Goal: Check status

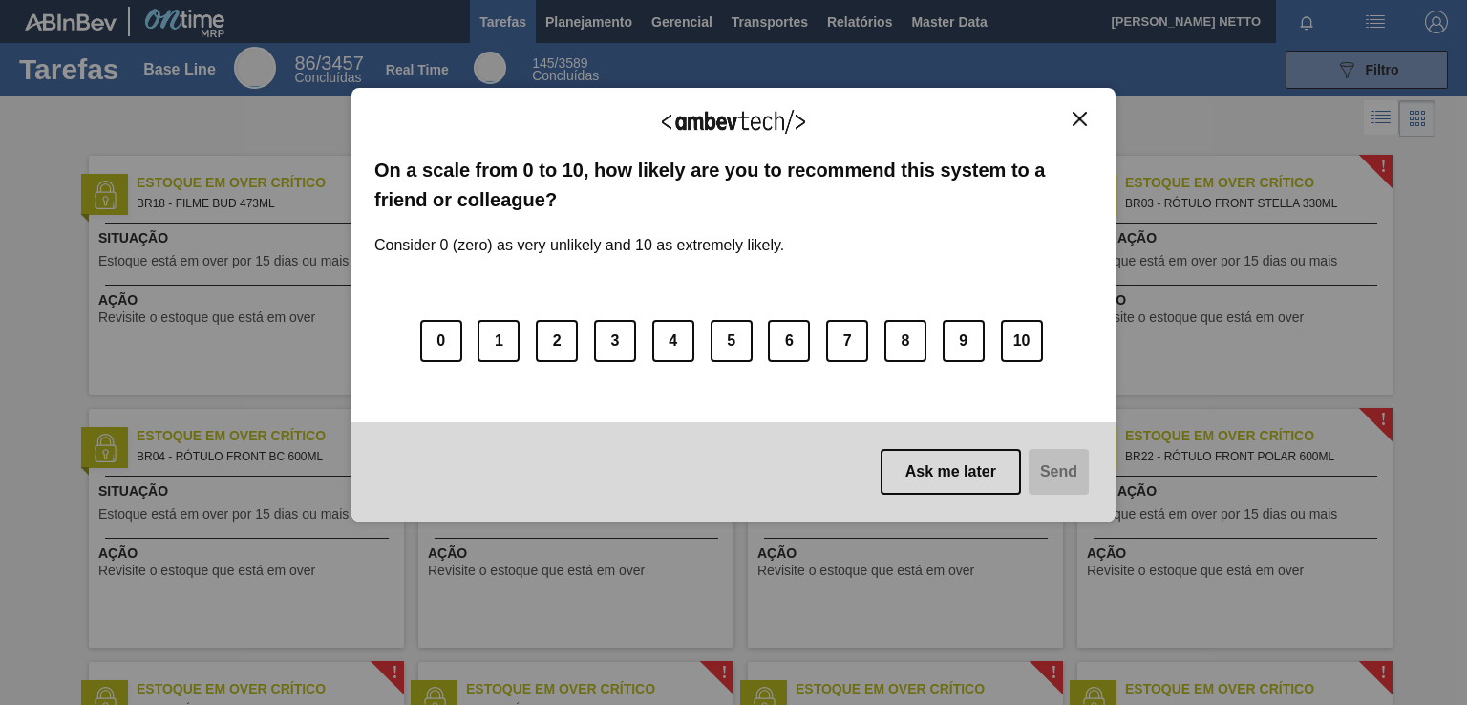
click at [1073, 117] on img "Close" at bounding box center [1080, 119] width 14 height 14
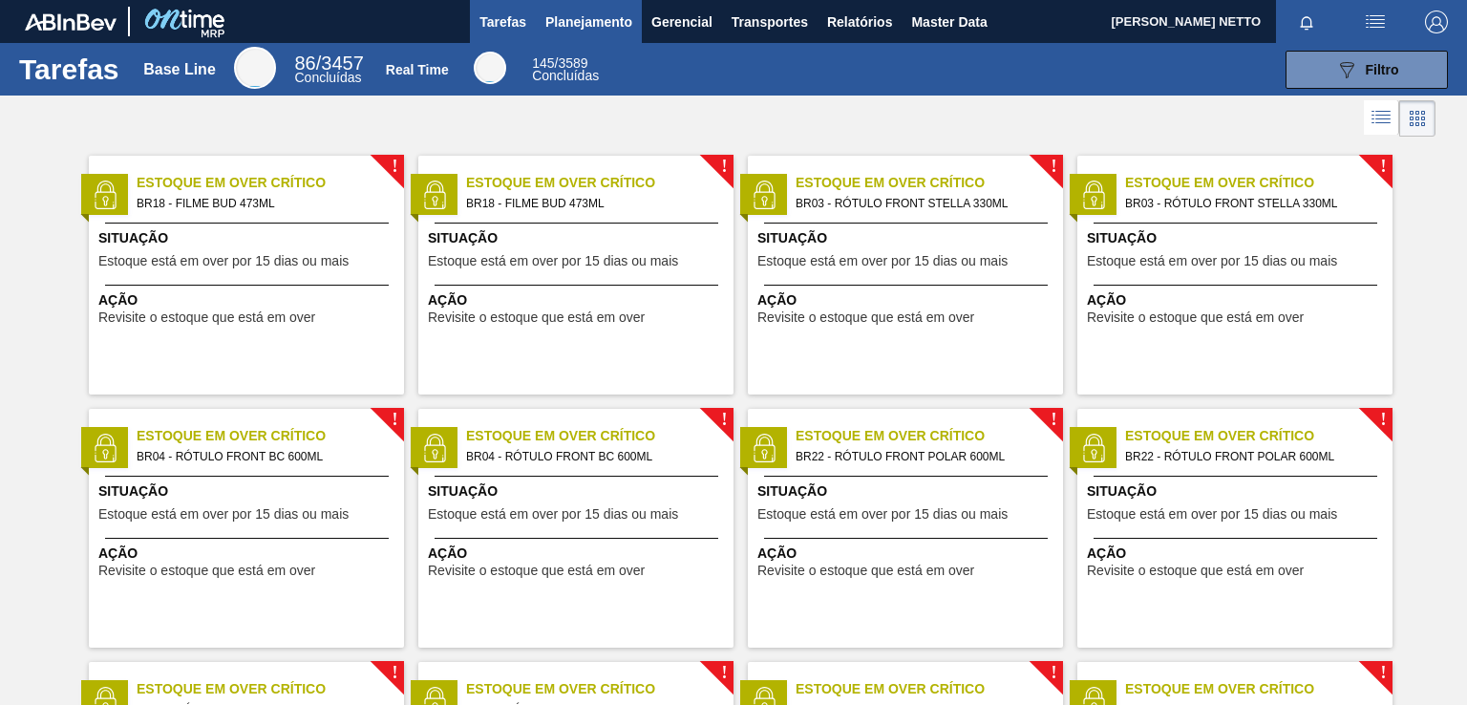
click at [606, 14] on span "Planejamento" at bounding box center [588, 22] width 87 height 23
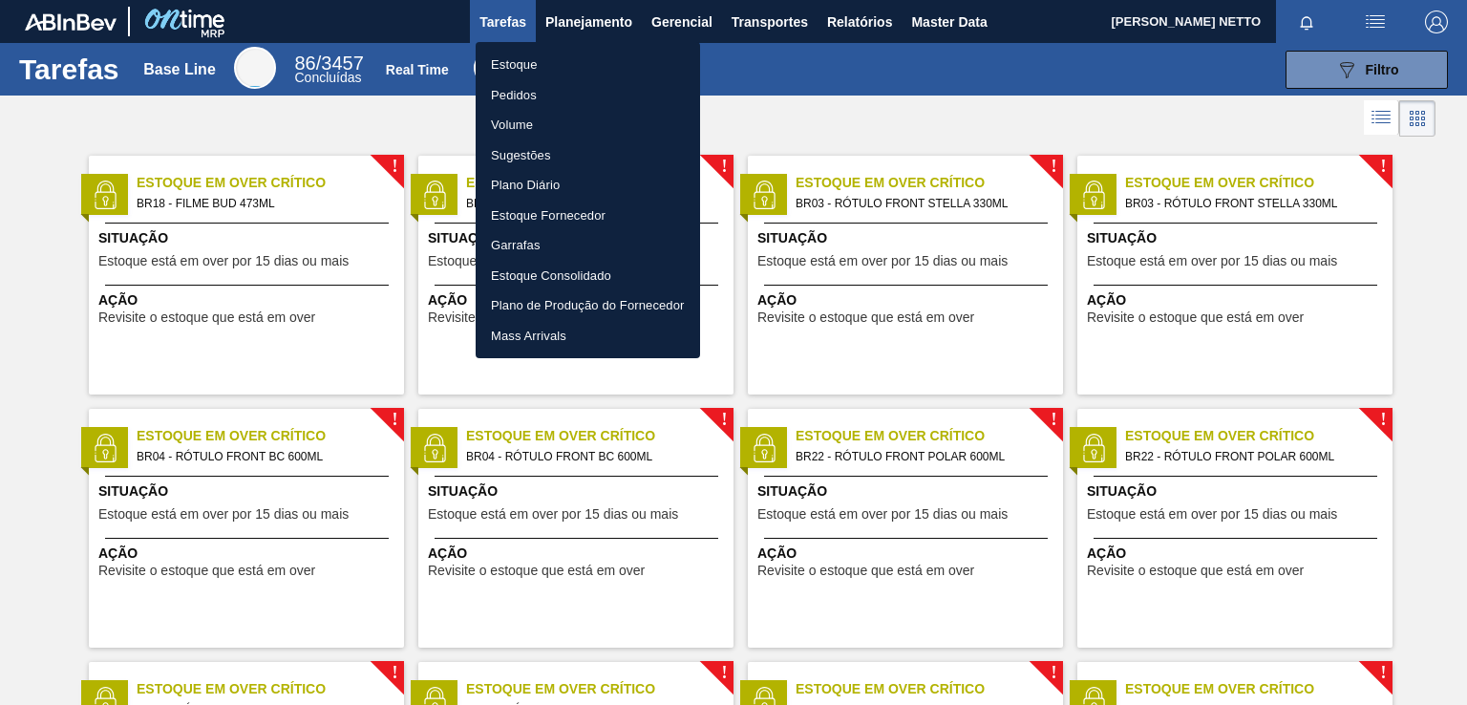
click at [520, 91] on li "Pedidos" at bounding box center [588, 95] width 224 height 31
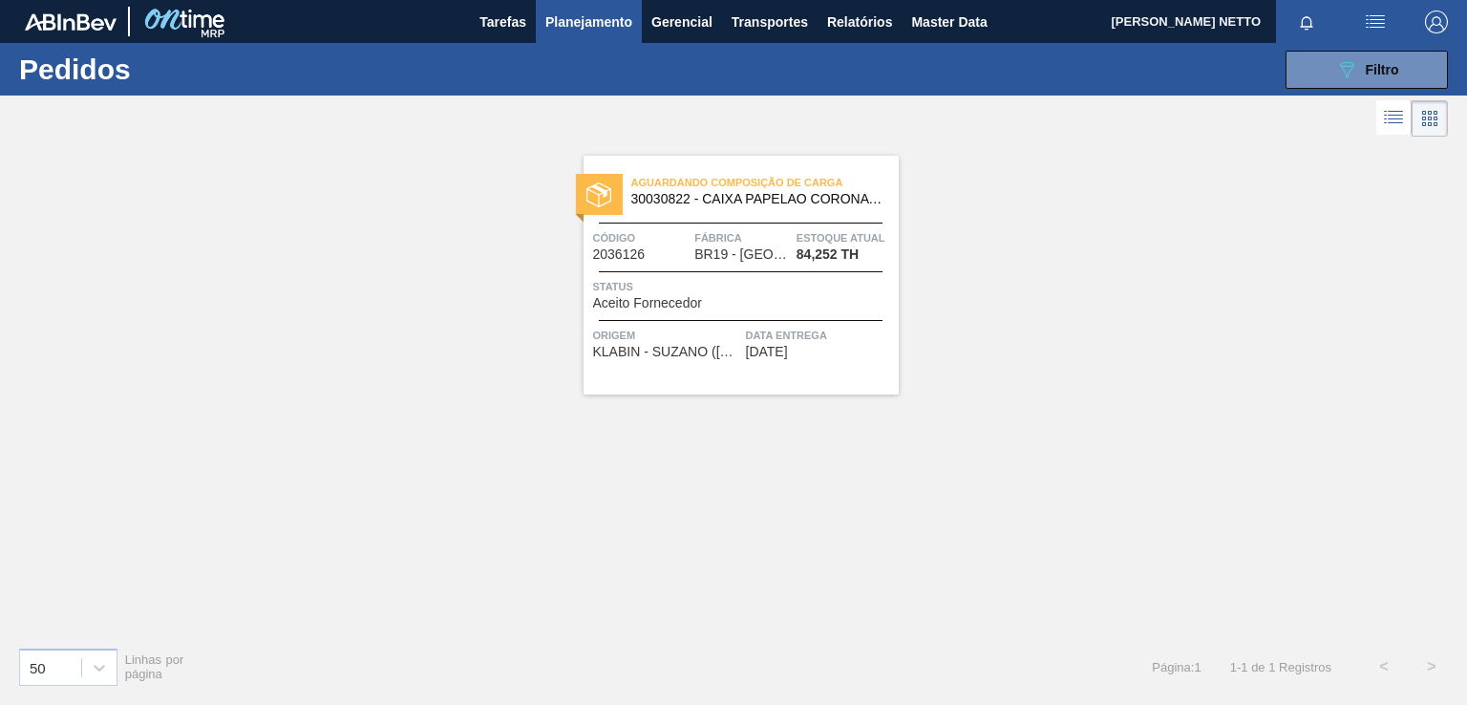
click at [814, 365] on div "Aguardando Composição de Carga 30030822 - CAIXA PAPELAO CORONA 330ML BOLIVIA Có…" at bounding box center [741, 275] width 315 height 239
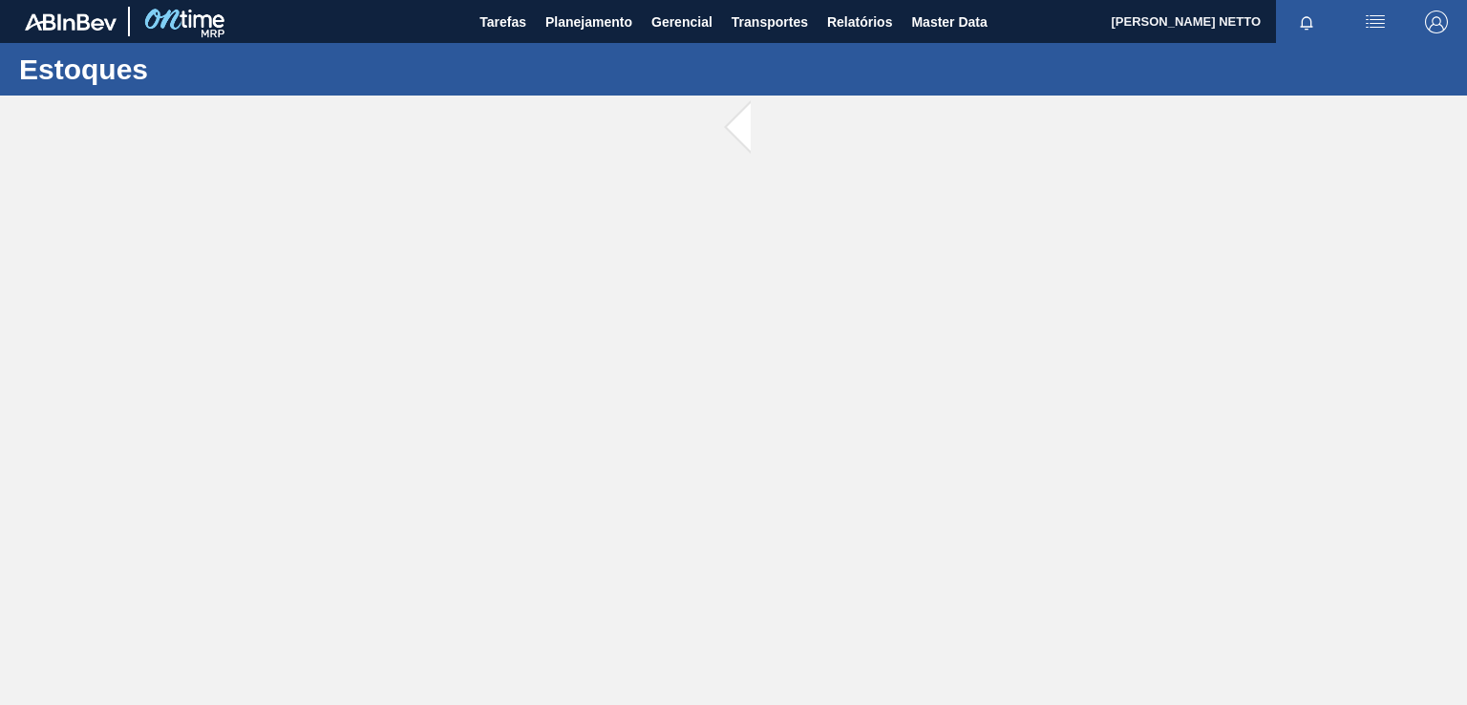
click at [1435, 21] on img "button" at bounding box center [1436, 22] width 23 height 23
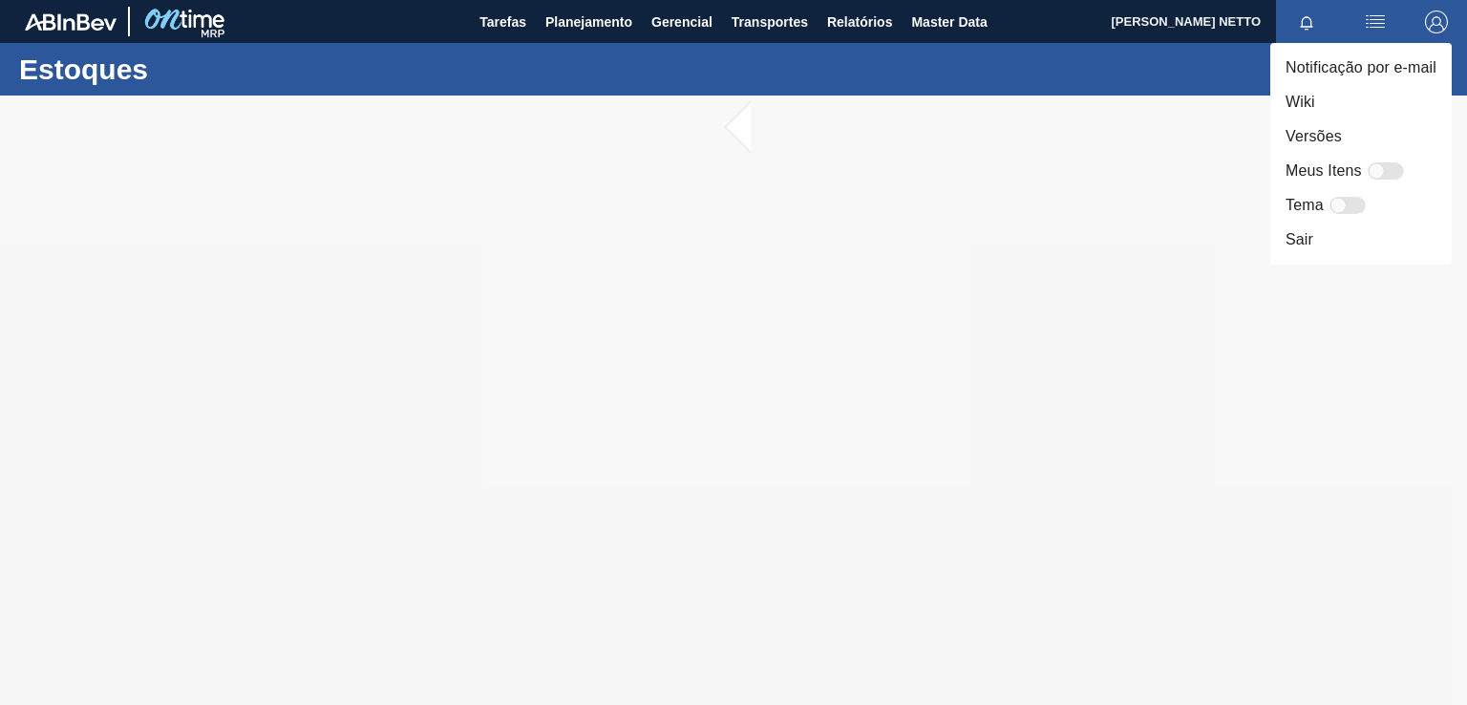
click at [673, 22] on div at bounding box center [733, 352] width 1467 height 705
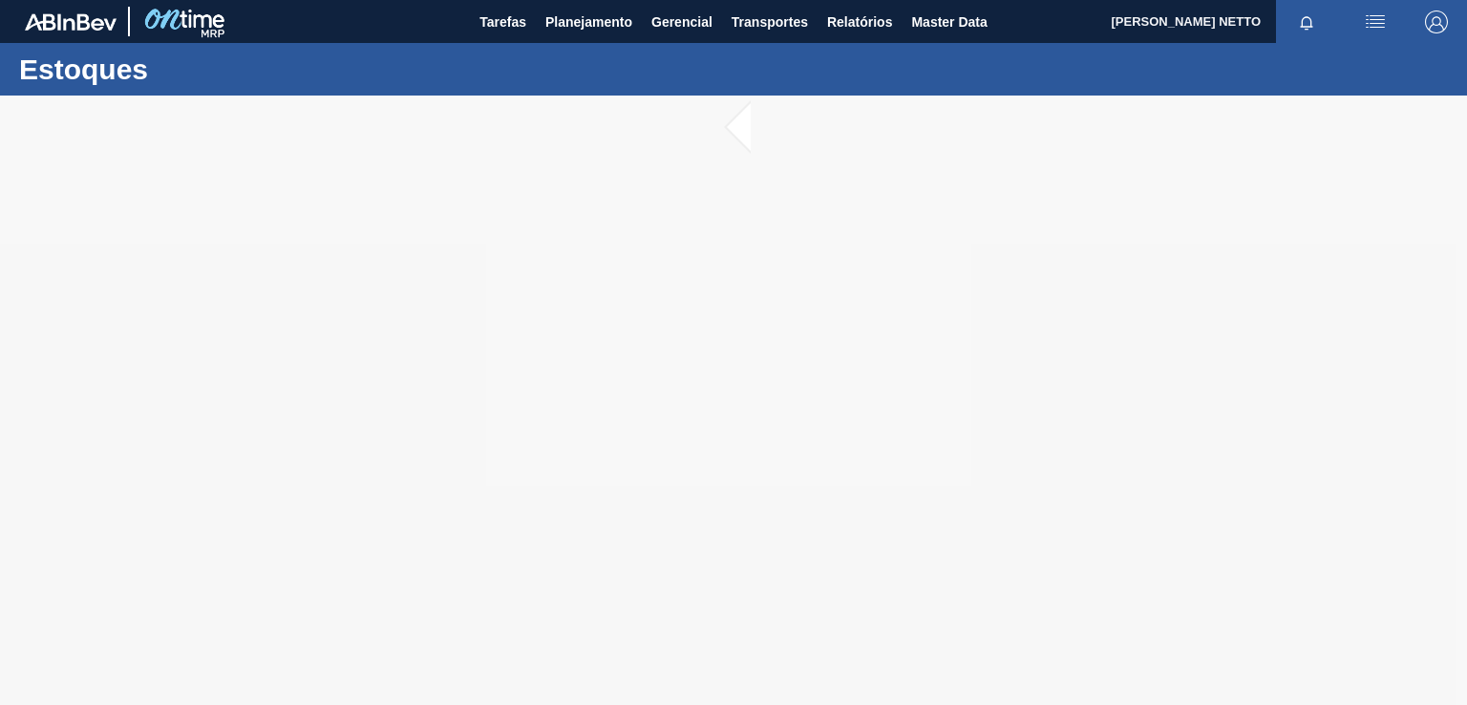
click at [586, 0] on body "Tarefas Planejamento Gerencial Transportes Relatórios Master Data WALDOMIRO SAR…" at bounding box center [733, 0] width 1467 height 0
click at [586, 24] on span "Planejamento" at bounding box center [588, 22] width 87 height 23
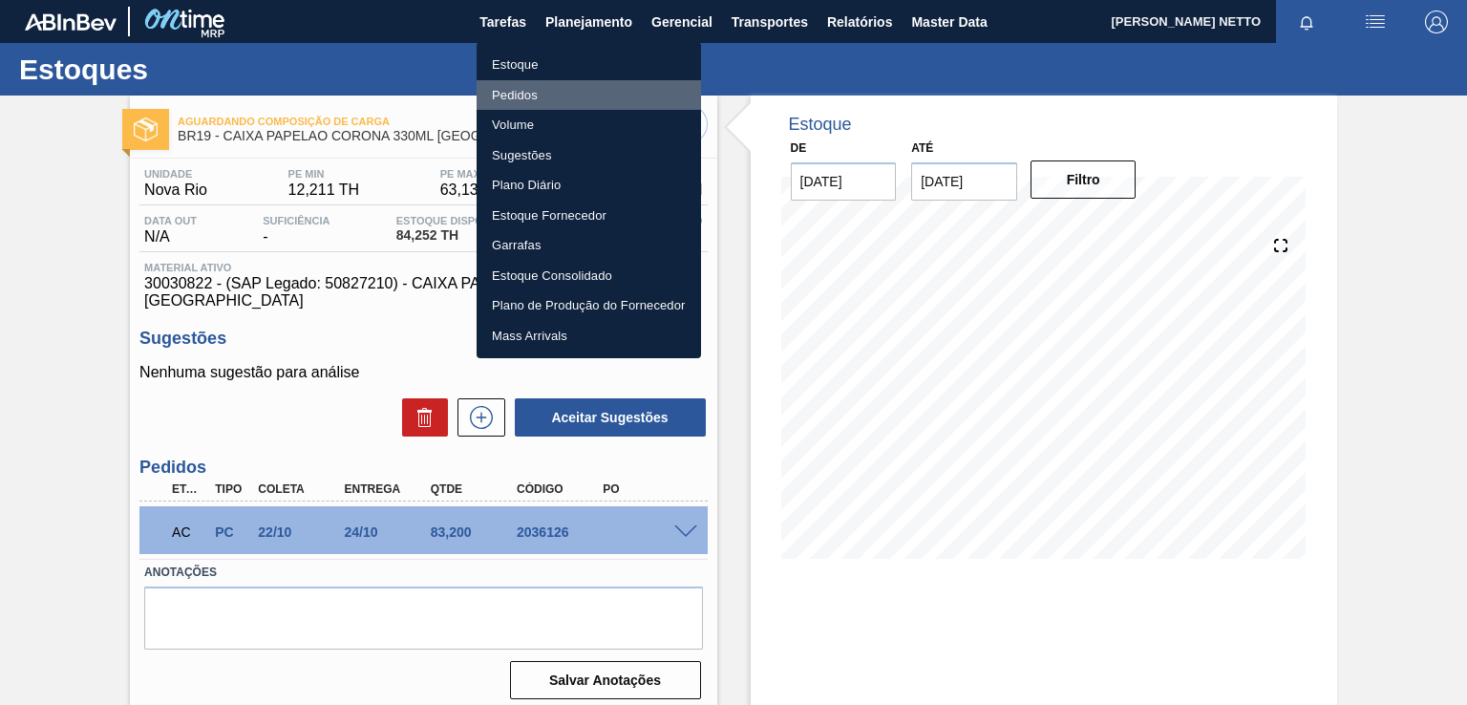
click at [507, 95] on li "Pedidos" at bounding box center [589, 95] width 224 height 31
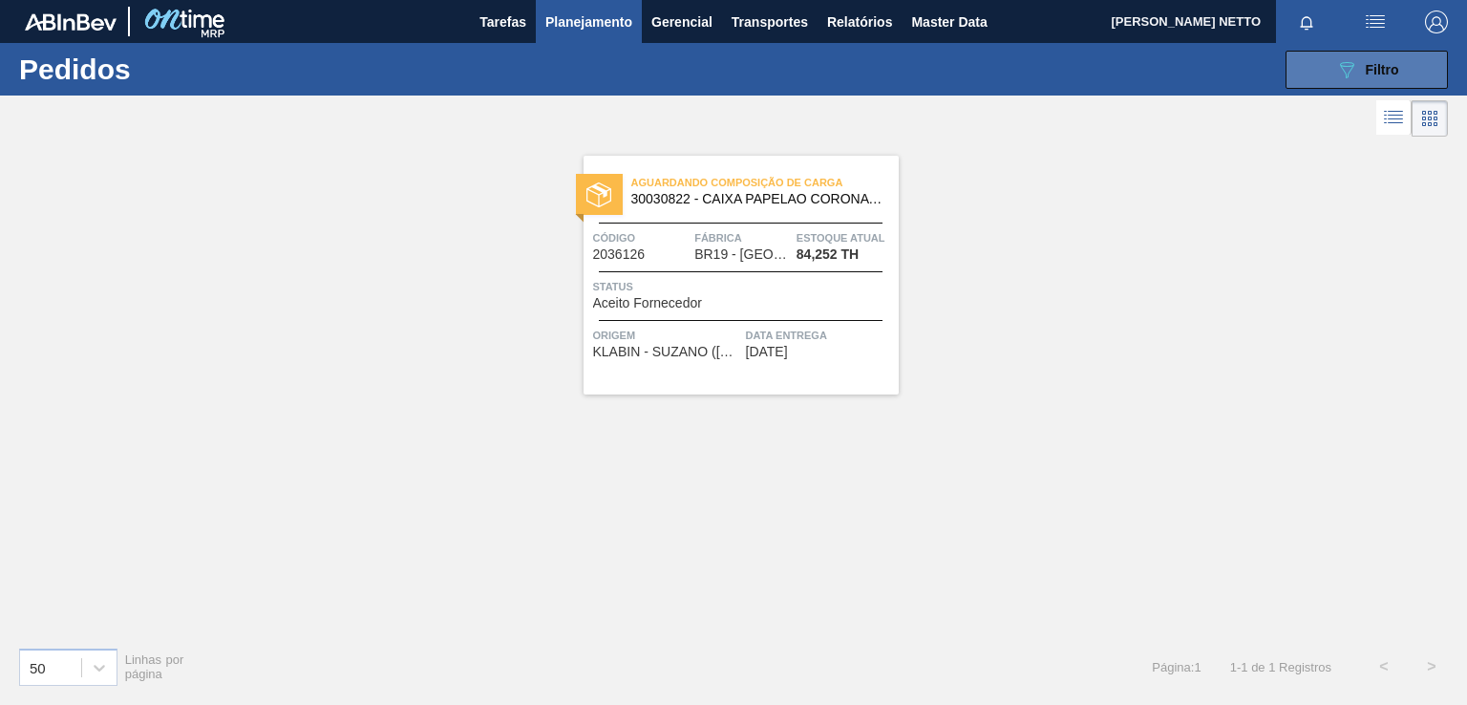
click at [1328, 76] on button "089F7B8B-B2A5-4AFE-B5C0-19BA573D28AC Filtro" at bounding box center [1367, 70] width 162 height 38
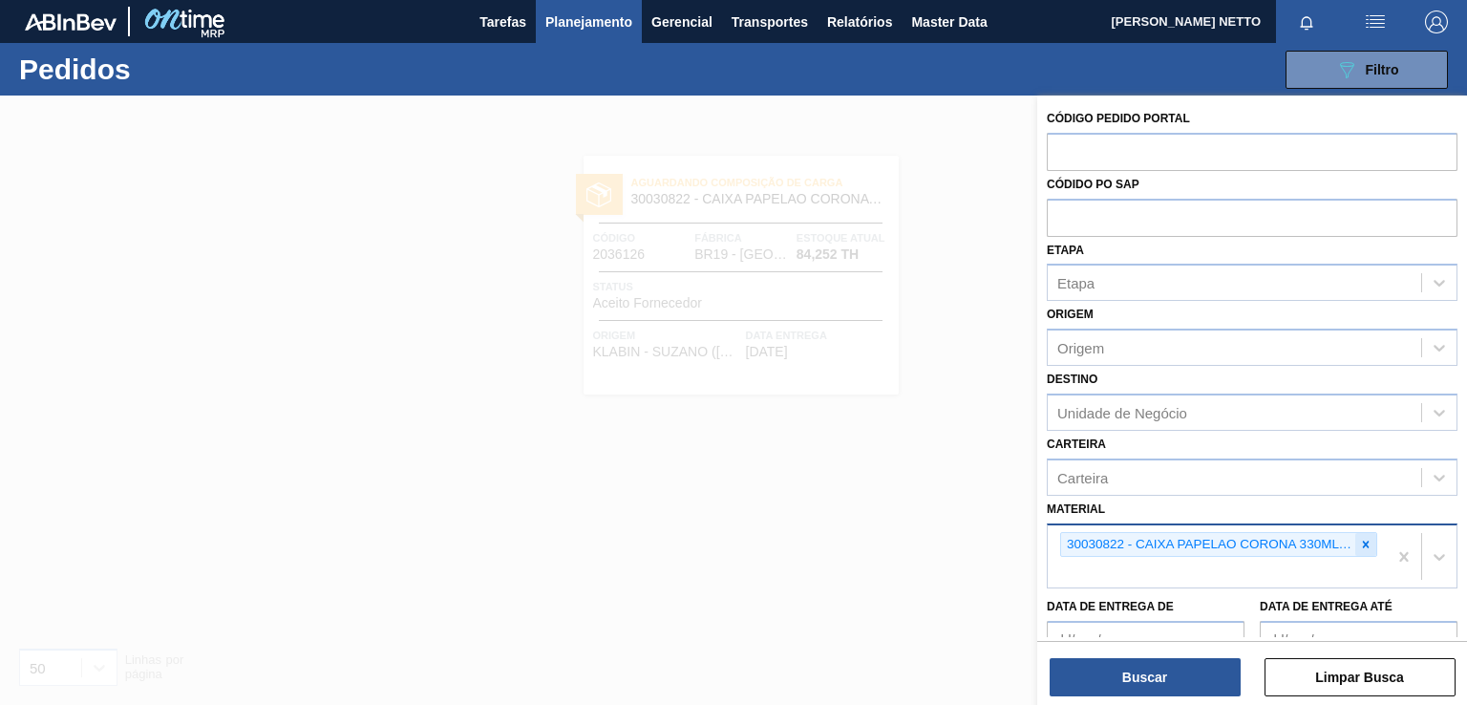
click at [1359, 542] on icon at bounding box center [1365, 544] width 13 height 13
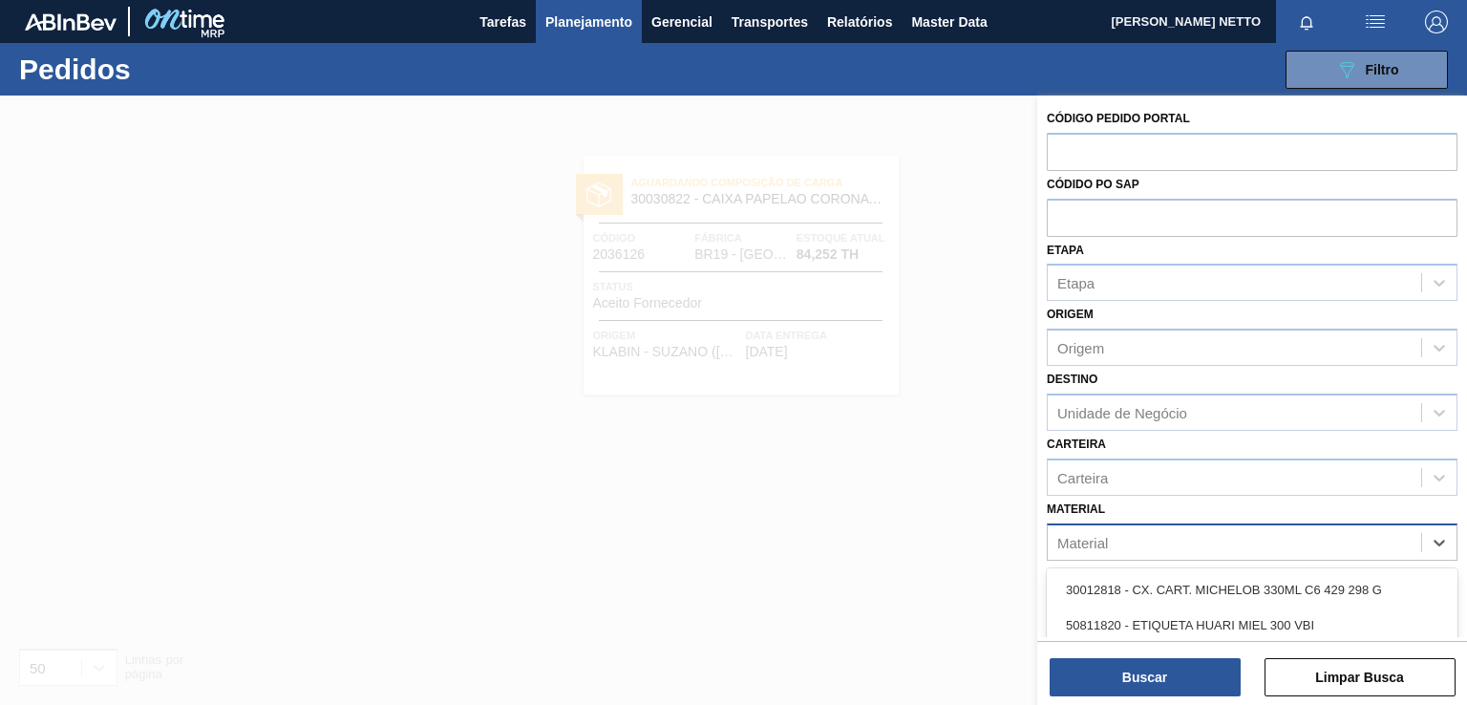
click at [1211, 540] on div "Material" at bounding box center [1234, 542] width 373 height 28
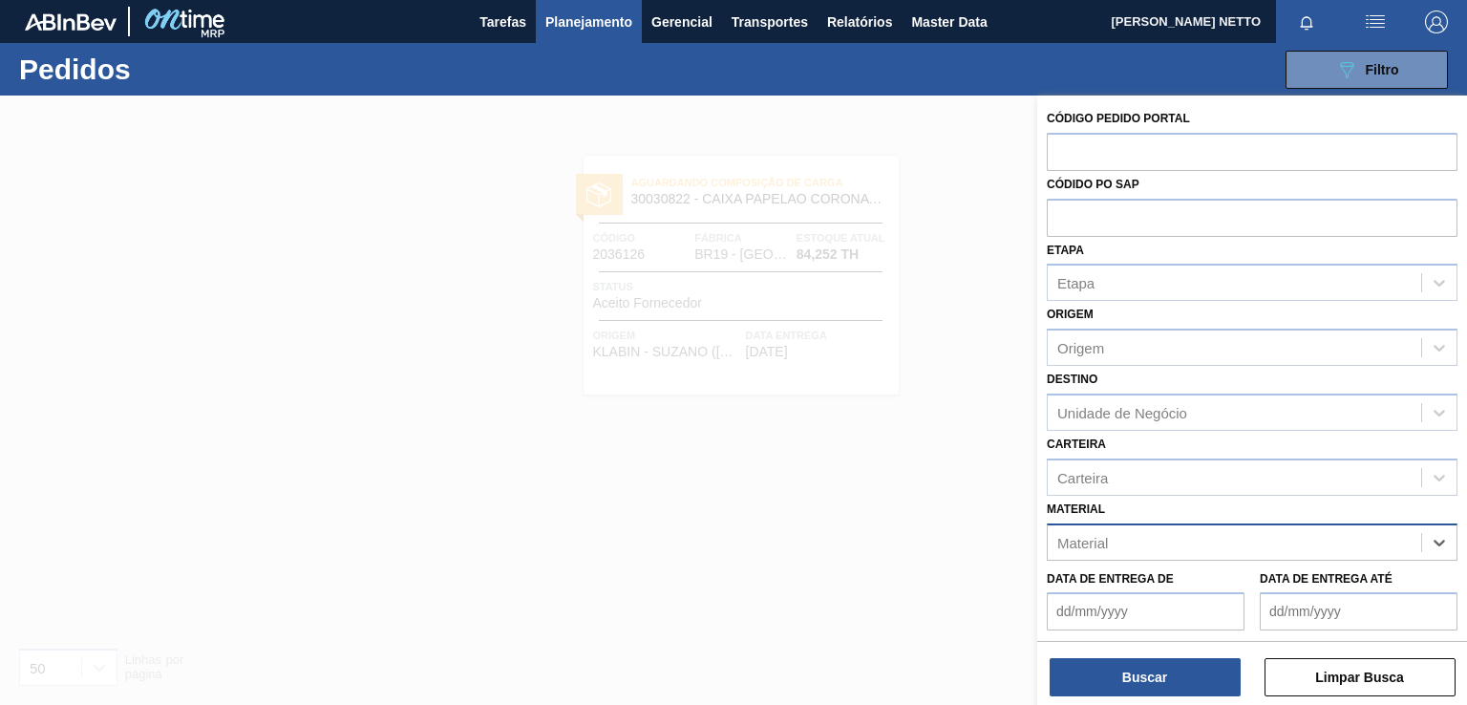
click at [1108, 536] on div "Material" at bounding box center [1234, 542] width 373 height 28
paste input "30030668"
type input "30030668"
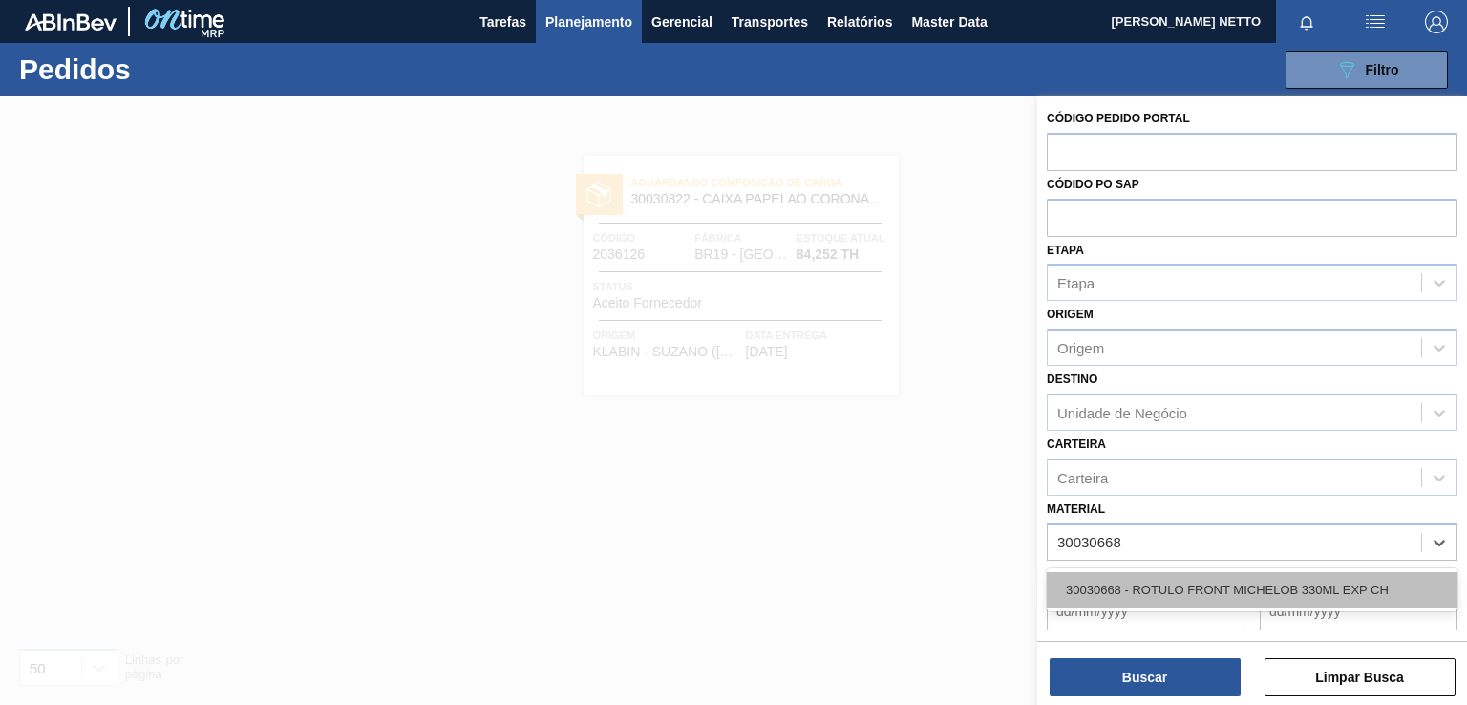
click at [1126, 586] on div "30030668 - ROTULO FRONT MICHELOB 330ML EXP CH" at bounding box center [1252, 589] width 411 height 35
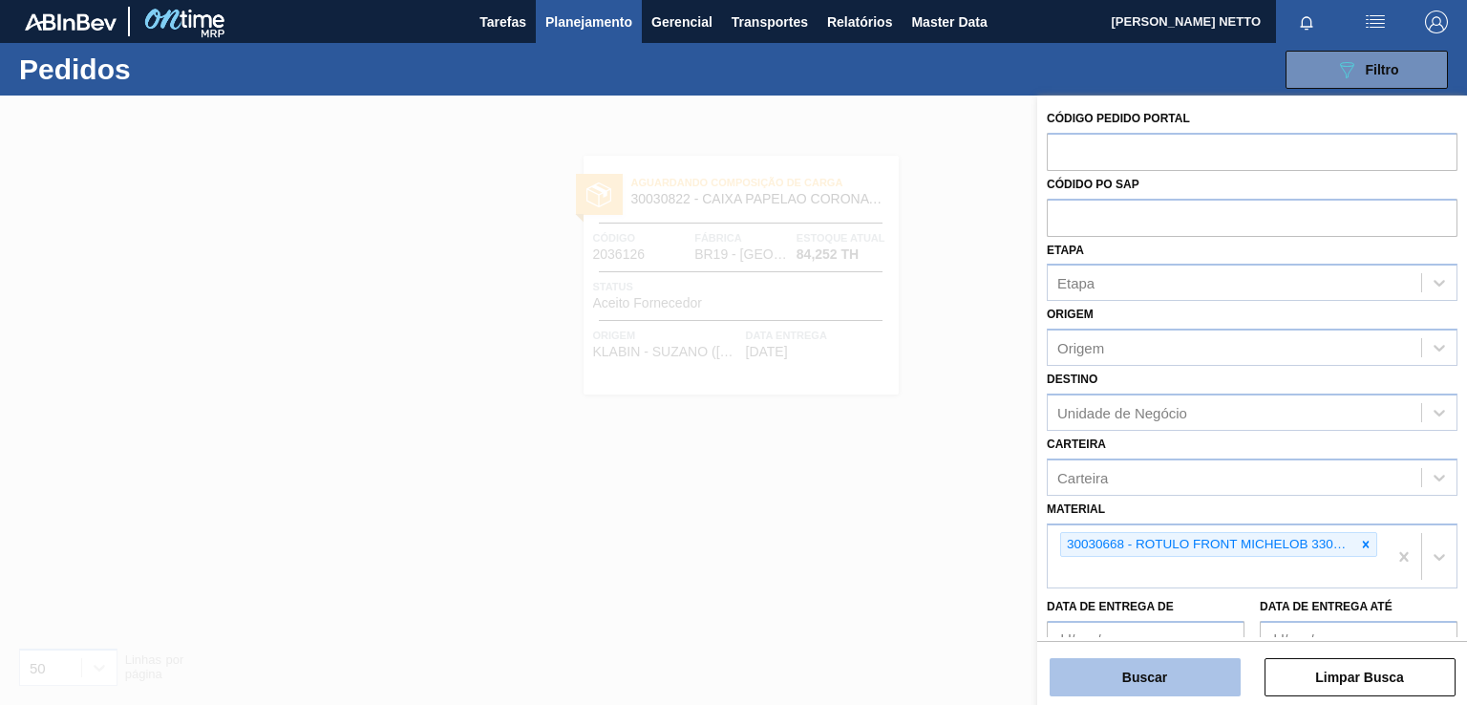
click at [1124, 671] on button "Buscar" at bounding box center [1145, 677] width 191 height 38
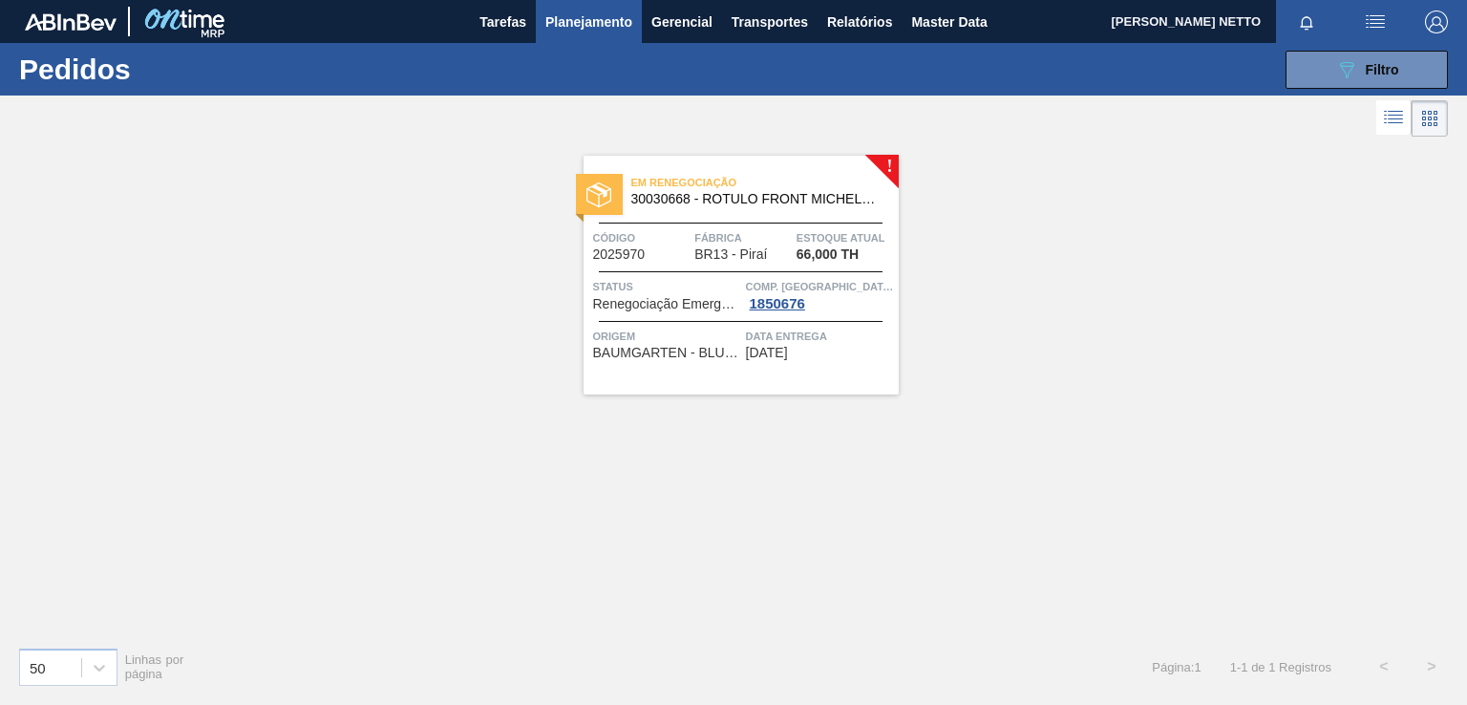
click at [739, 372] on div "Em renegociação 30030668 - ROTULO FRONT MICHELOB 330ML EXP CH Código 2025970 Fá…" at bounding box center [741, 275] width 315 height 239
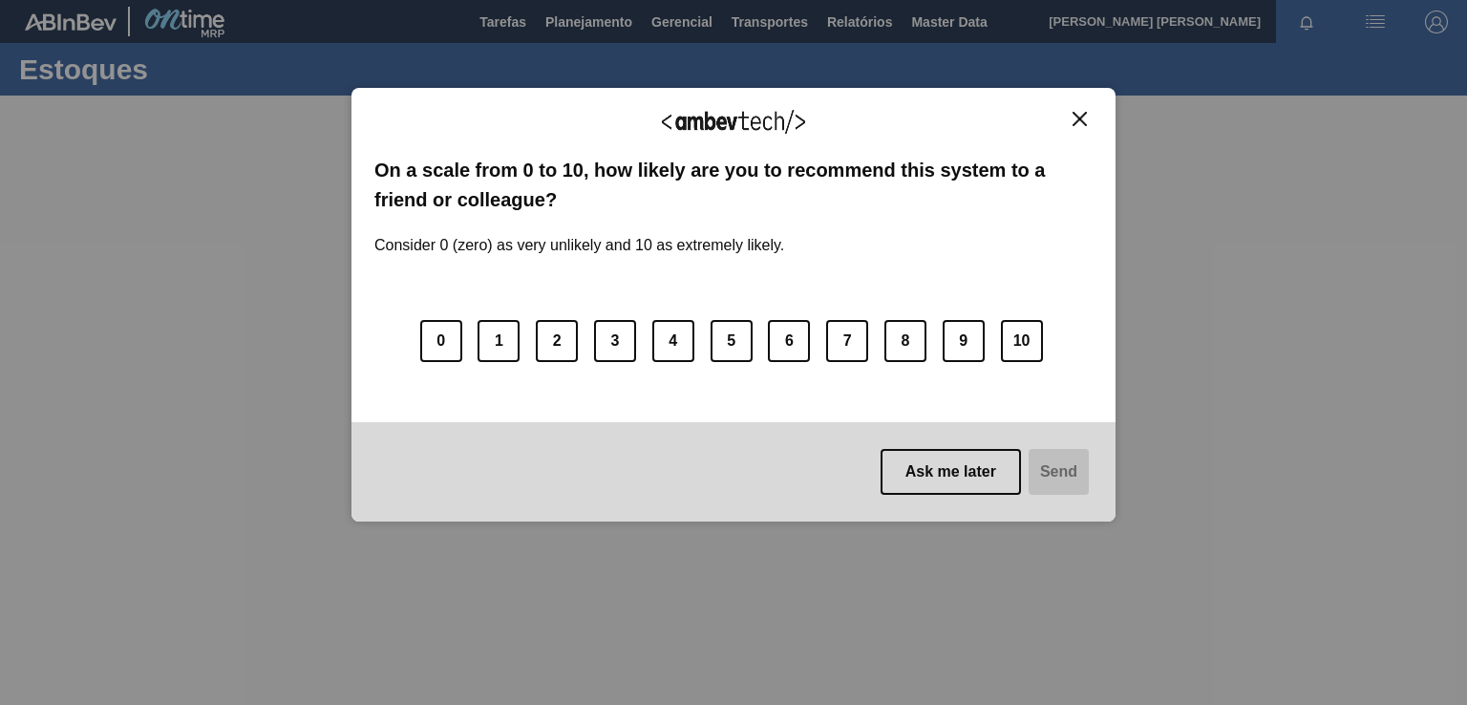
click at [1074, 123] on img "Close" at bounding box center [1080, 119] width 14 height 14
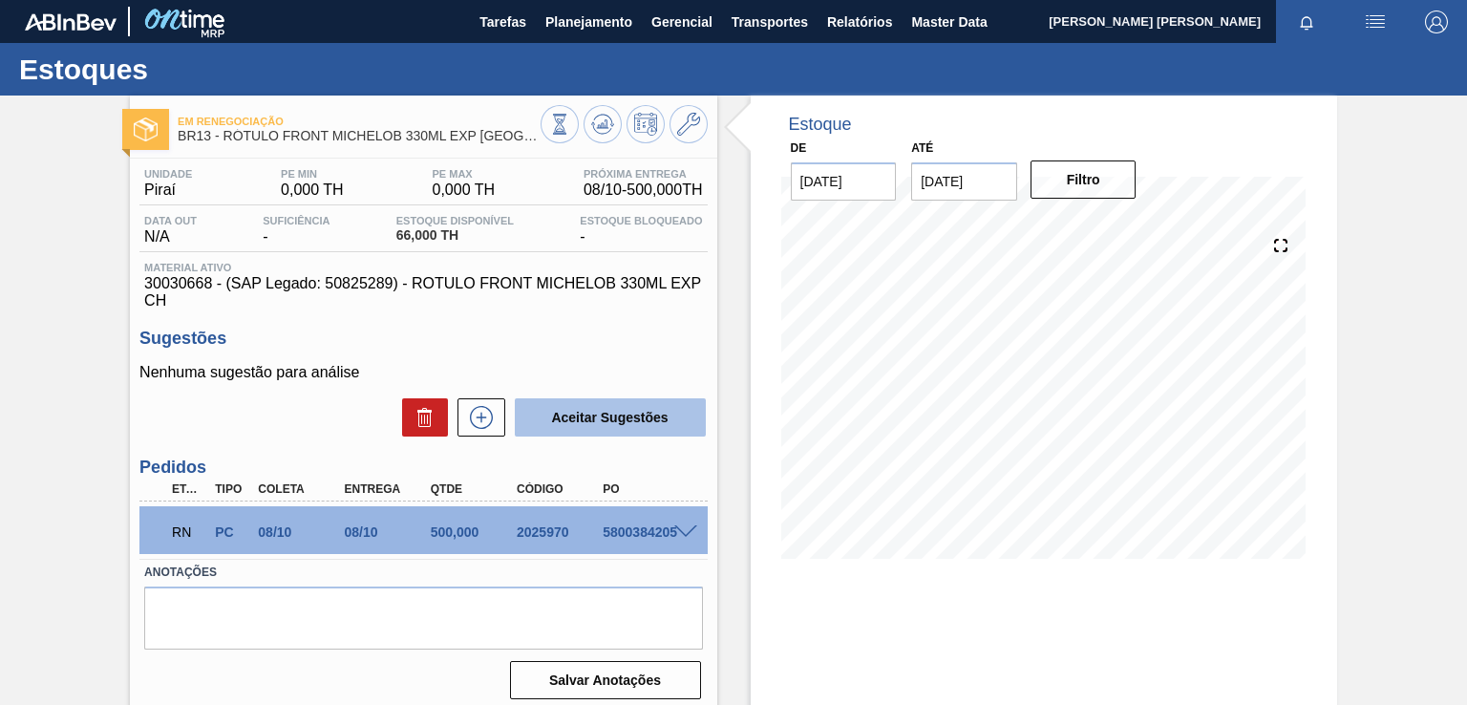
scroll to position [96, 0]
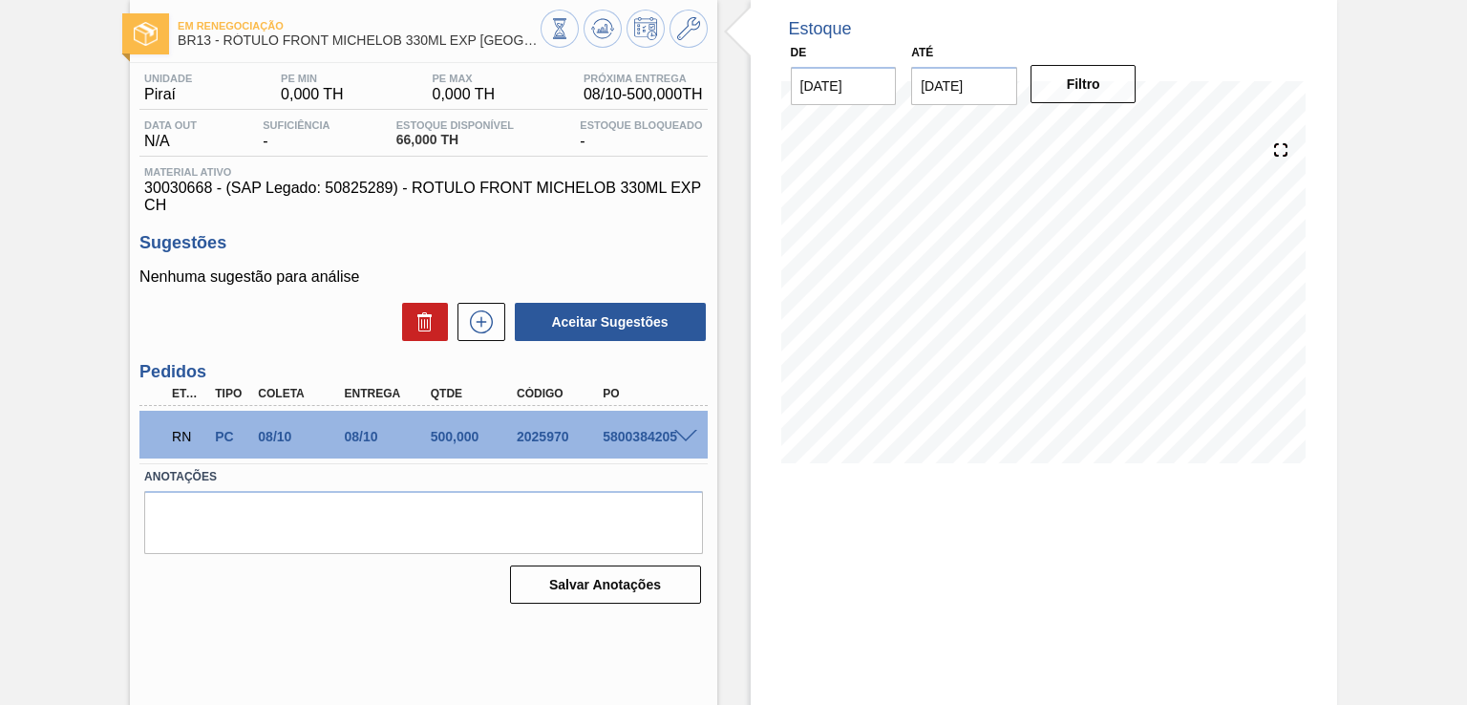
click at [674, 434] on span at bounding box center [685, 437] width 23 height 14
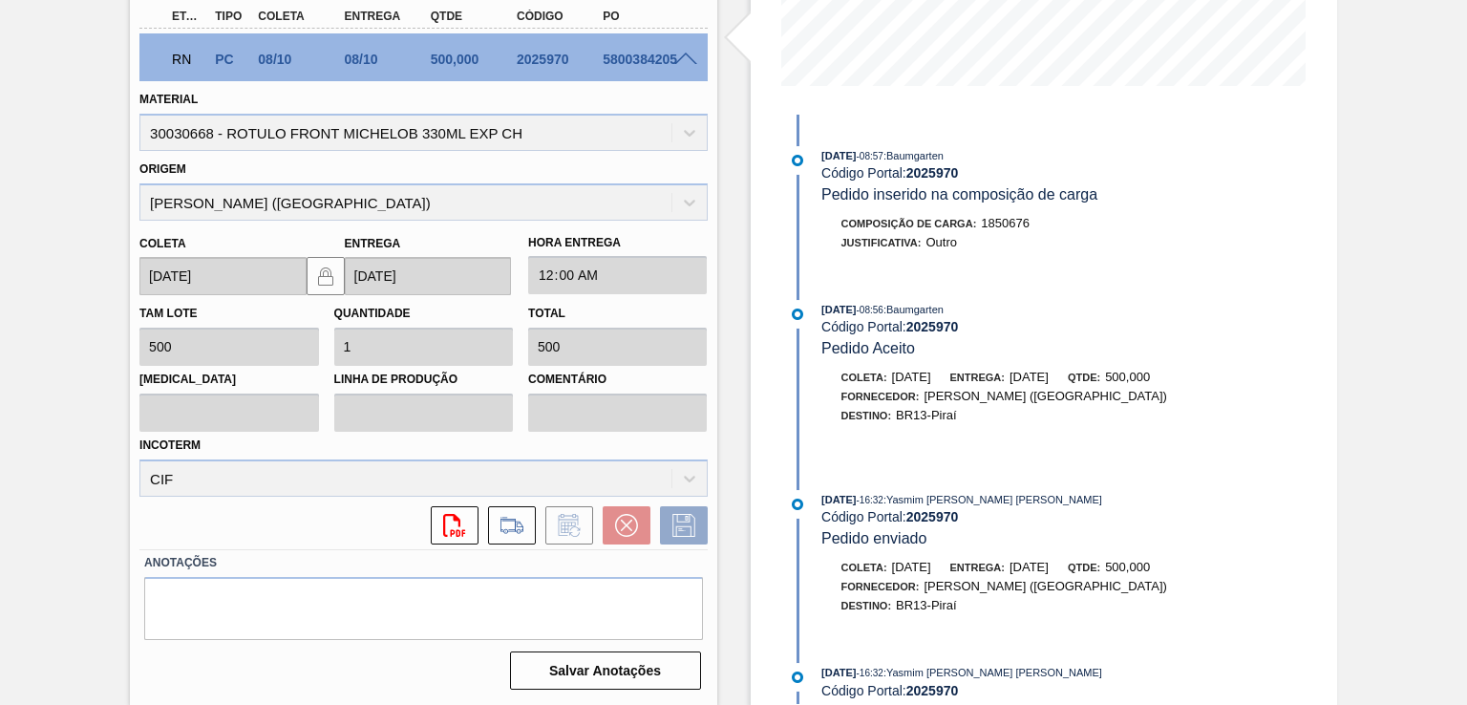
scroll to position [594, 0]
